Goal: Information Seeking & Learning: Learn about a topic

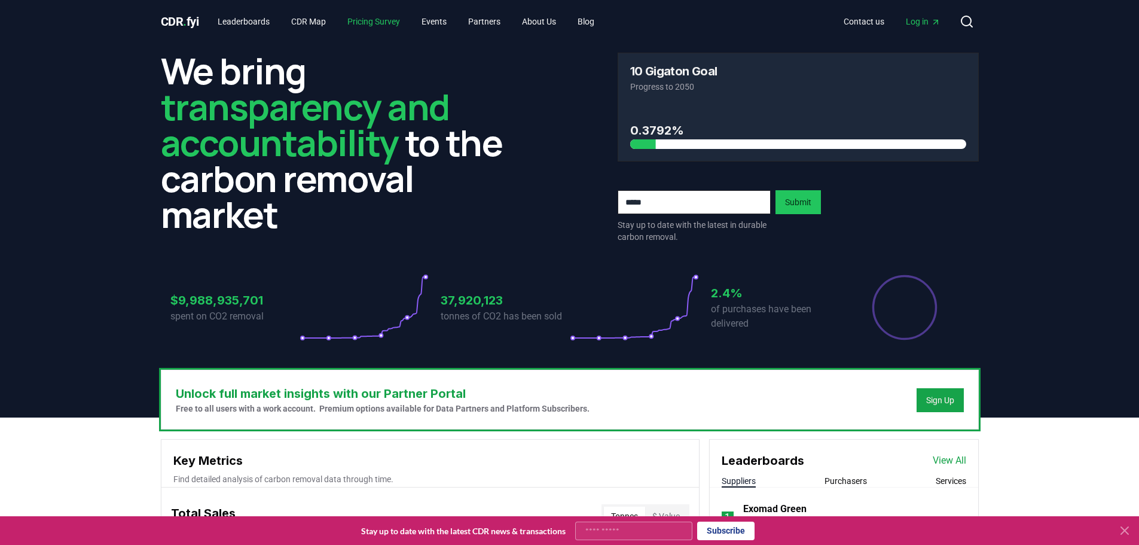
click at [372, 20] on link "Pricing Survey" at bounding box center [374, 22] width 72 height 22
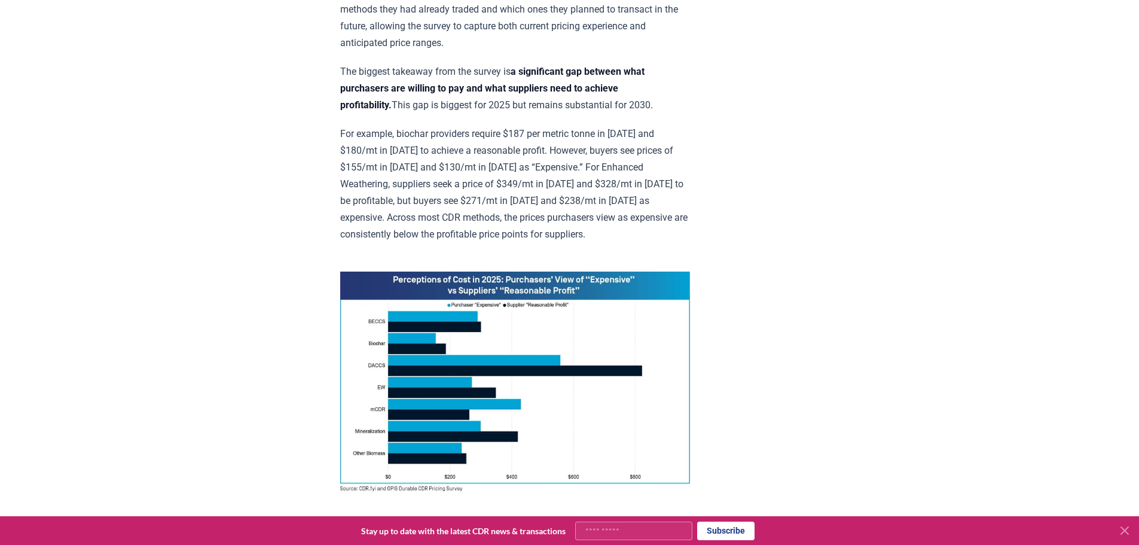
scroll to position [897, 0]
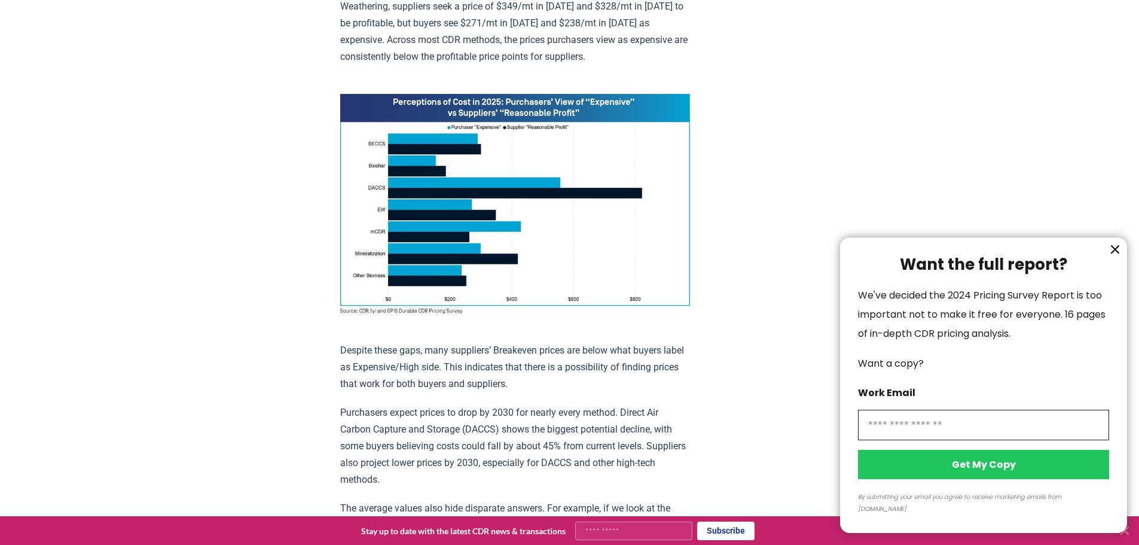
click at [1111, 256] on icon "information" at bounding box center [1115, 249] width 14 height 14
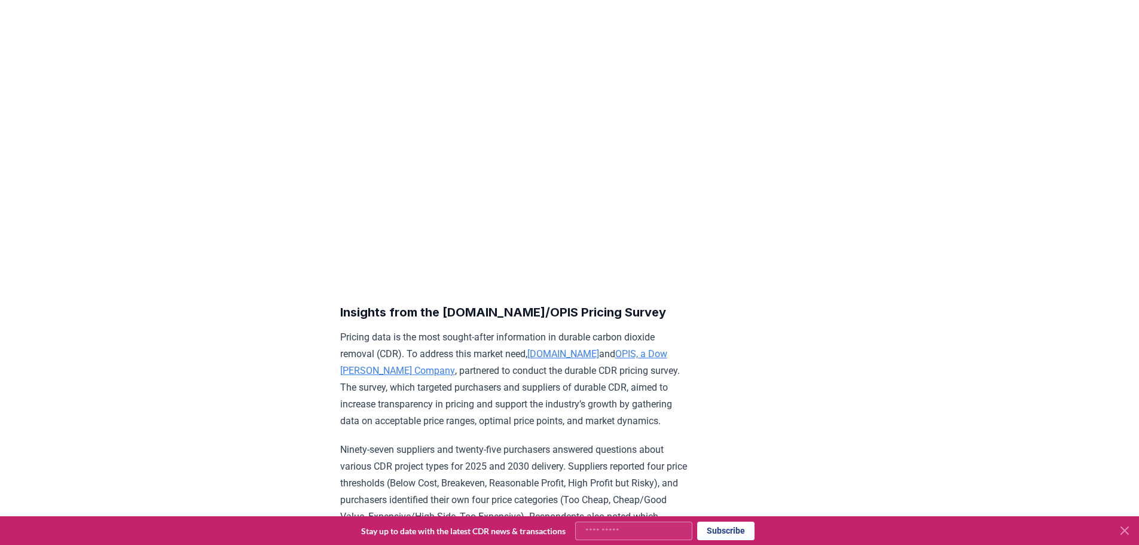
scroll to position [0, 0]
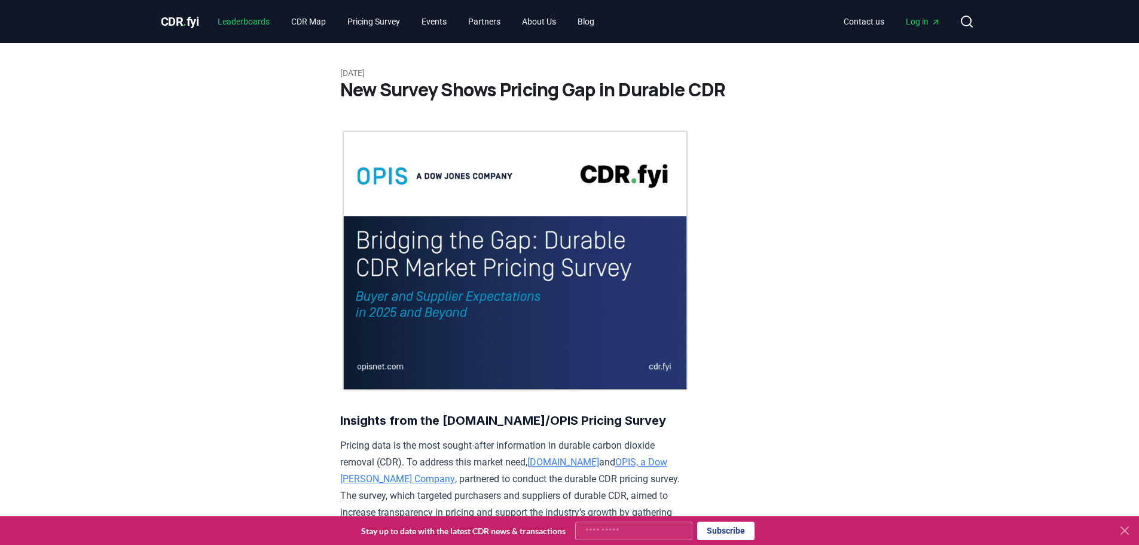
click at [256, 25] on link "Leaderboards" at bounding box center [243, 22] width 71 height 22
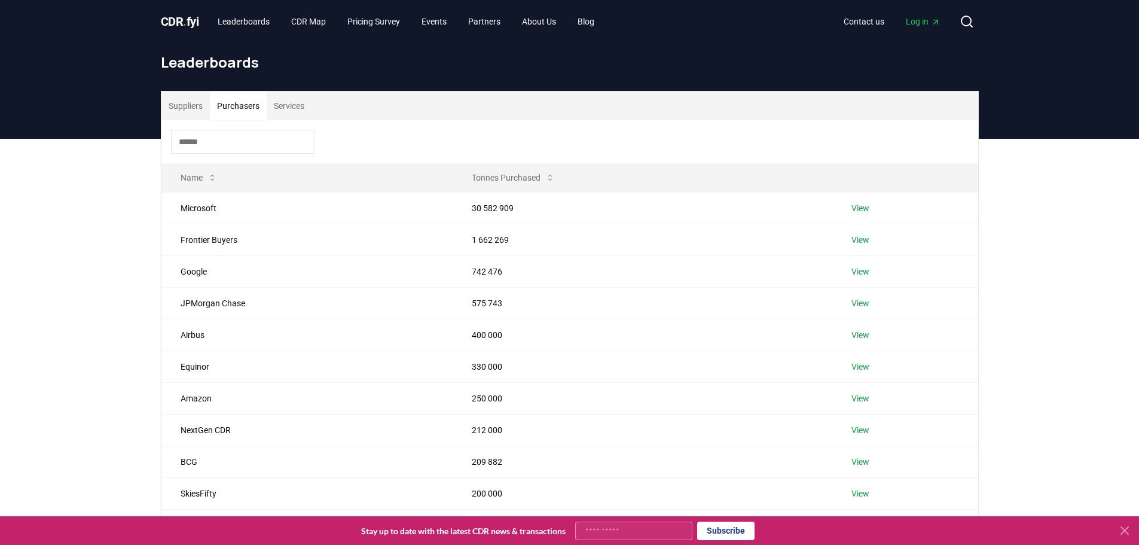
click at [241, 109] on button "Purchasers" at bounding box center [238, 105] width 57 height 29
click at [870, 209] on td "View" at bounding box center [905, 208] width 146 height 32
click at [863, 207] on link "View" at bounding box center [860, 208] width 18 height 12
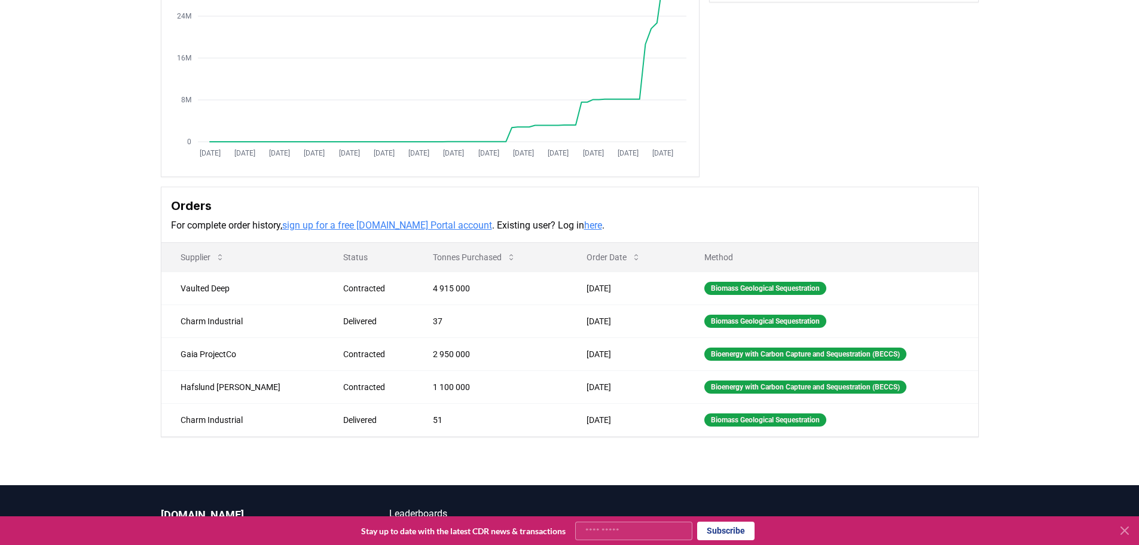
scroll to position [179, 0]
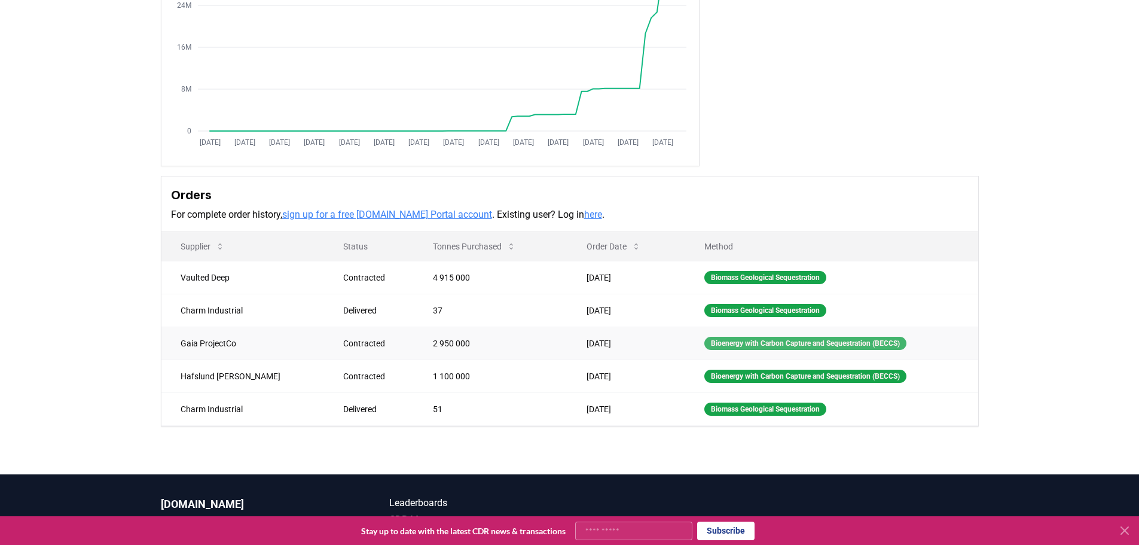
click at [743, 346] on div "Bioenergy with Carbon Capture and Sequestration (BECCS)" at bounding box center [805, 343] width 202 height 13
drag, startPoint x: 398, startPoint y: 344, endPoint x: 439, endPoint y: 344, distance: 41.3
click at [439, 344] on td "2 950 000" at bounding box center [491, 342] width 154 height 33
click at [456, 344] on td "2 950 000" at bounding box center [491, 342] width 154 height 33
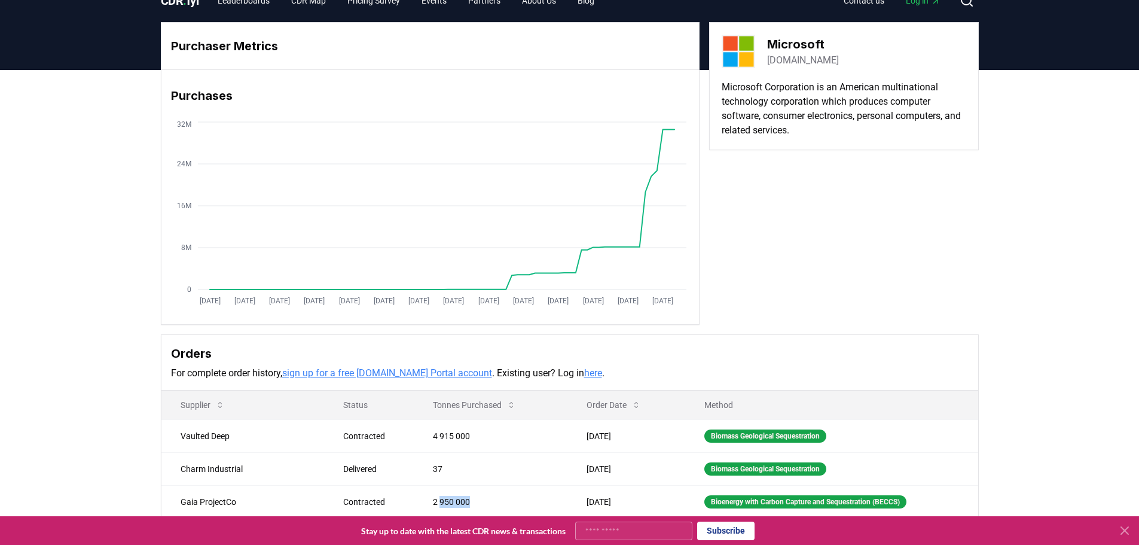
scroll to position [0, 0]
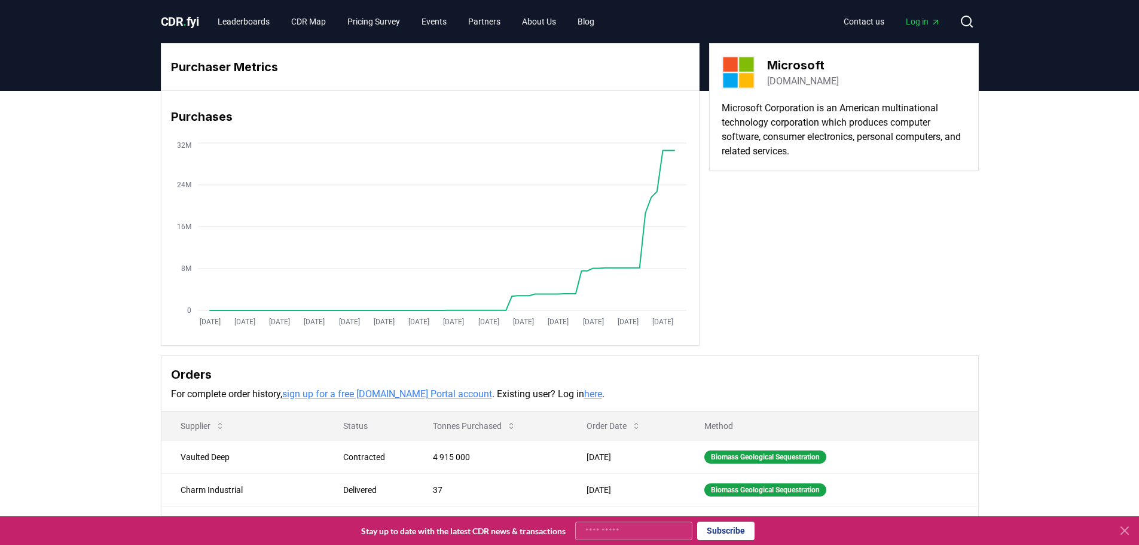
click at [870, 283] on div "Purchaser Metrics Purchases [DATE] [DATE] [DATE] [DATE] [DATE] [DATE] [DATE] [D…" at bounding box center [570, 194] width 818 height 303
click at [194, 23] on span "CDR . fyi" at bounding box center [180, 21] width 38 height 14
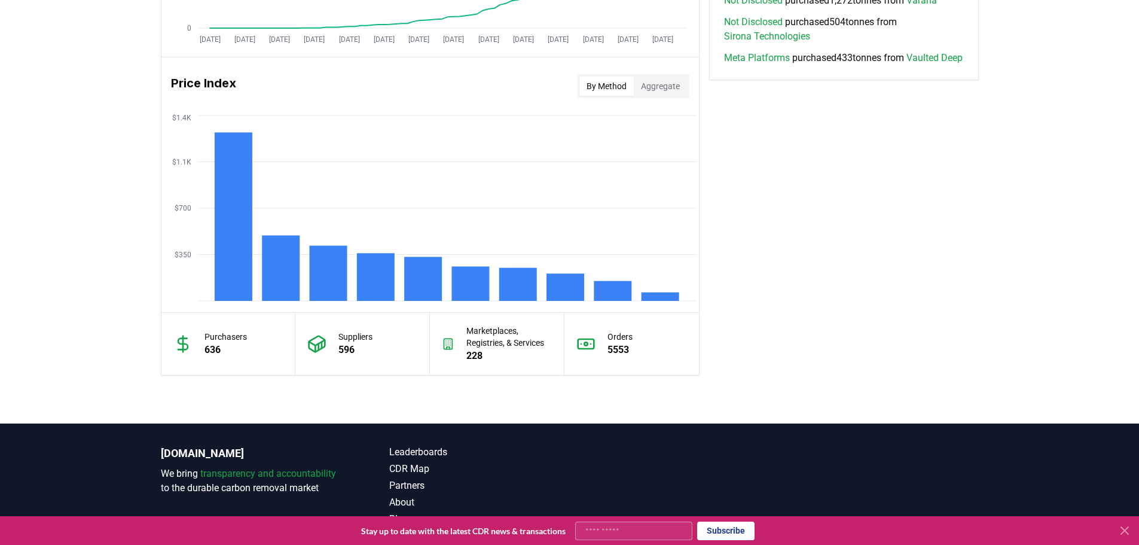
scroll to position [957, 0]
